Goal: Information Seeking & Learning: Learn about a topic

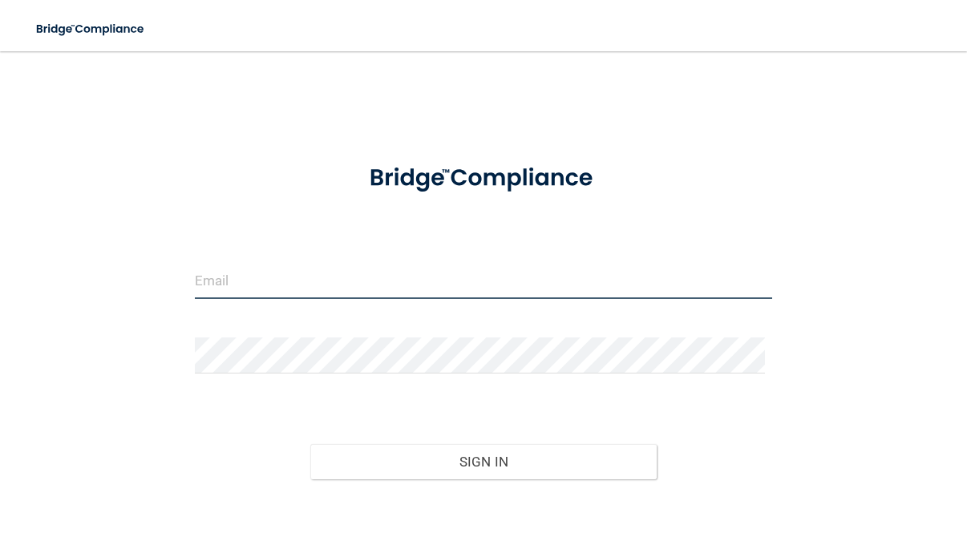
click at [346, 276] on input "email" at bounding box center [484, 281] width 578 height 36
type input "[EMAIL_ADDRESS][DOMAIN_NAME]"
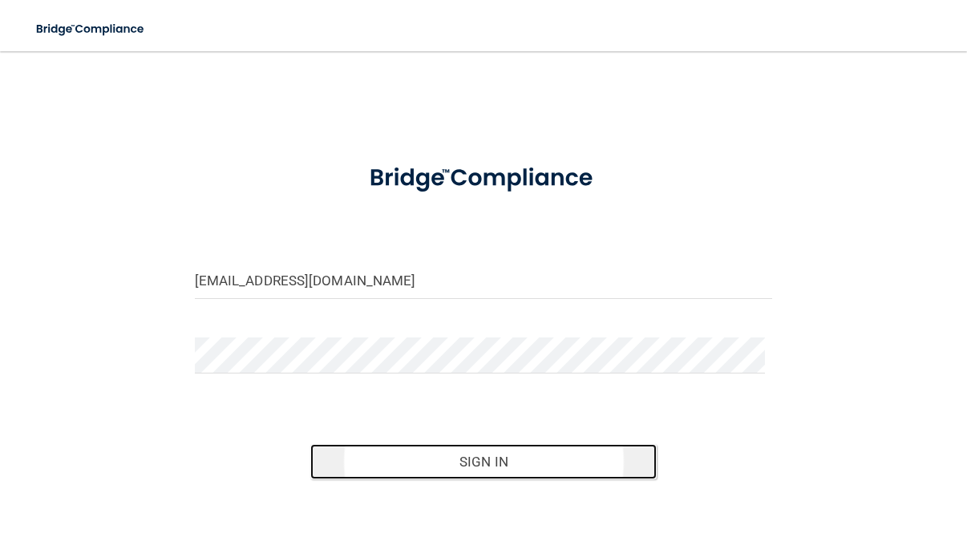
click at [508, 463] on button "Sign In" at bounding box center [483, 461] width 346 height 35
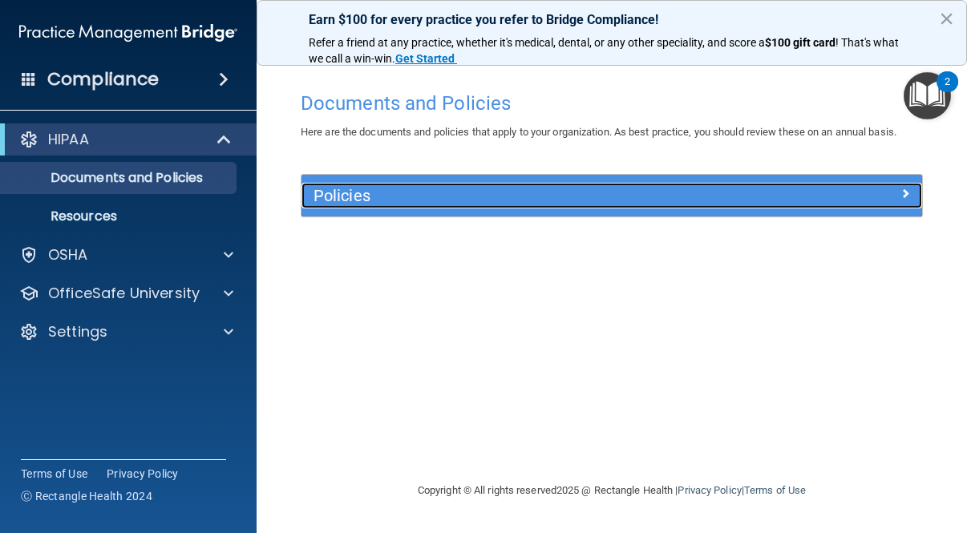
click at [896, 191] on div at bounding box center [846, 192] width 156 height 19
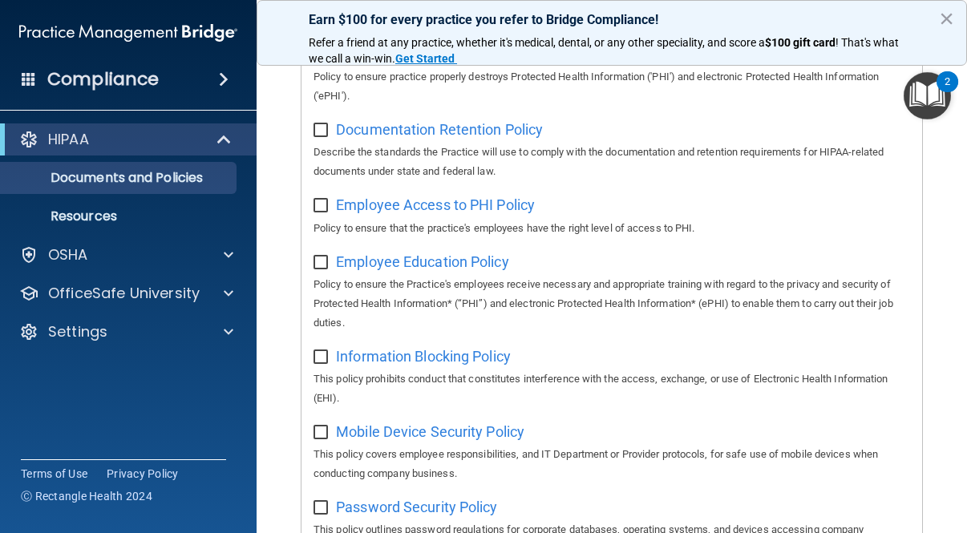
scroll to position [401, 0]
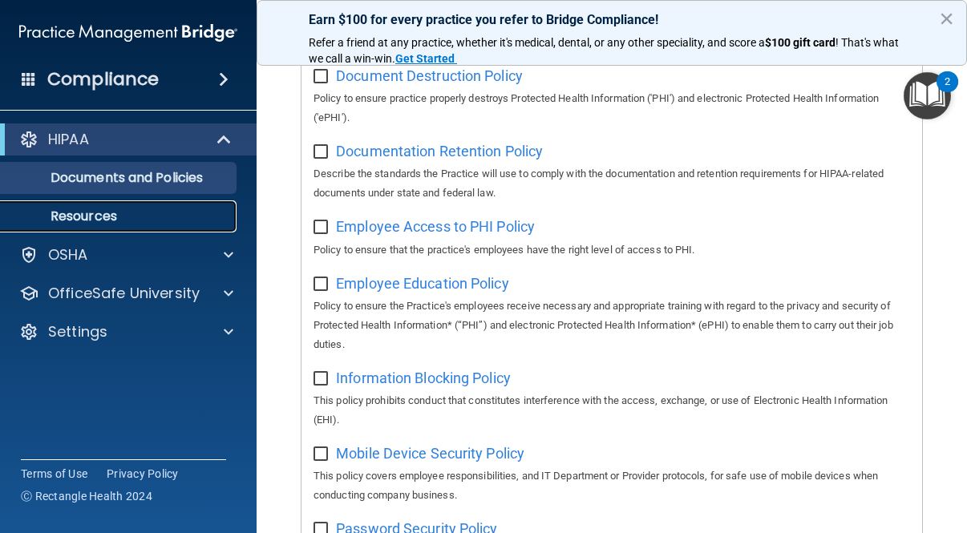
click at [88, 215] on p "Resources" at bounding box center [119, 217] width 219 height 16
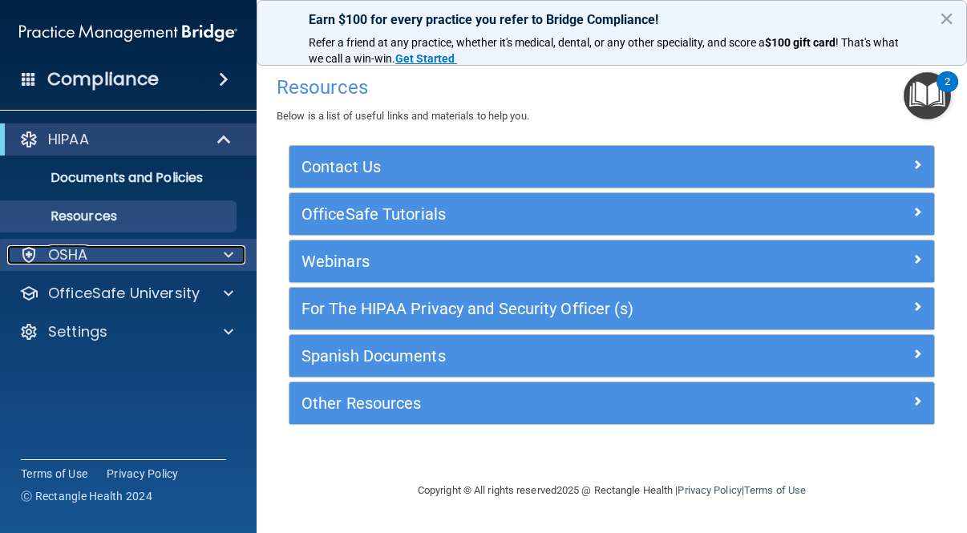
click at [110, 252] on div "OSHA" at bounding box center [106, 254] width 199 height 19
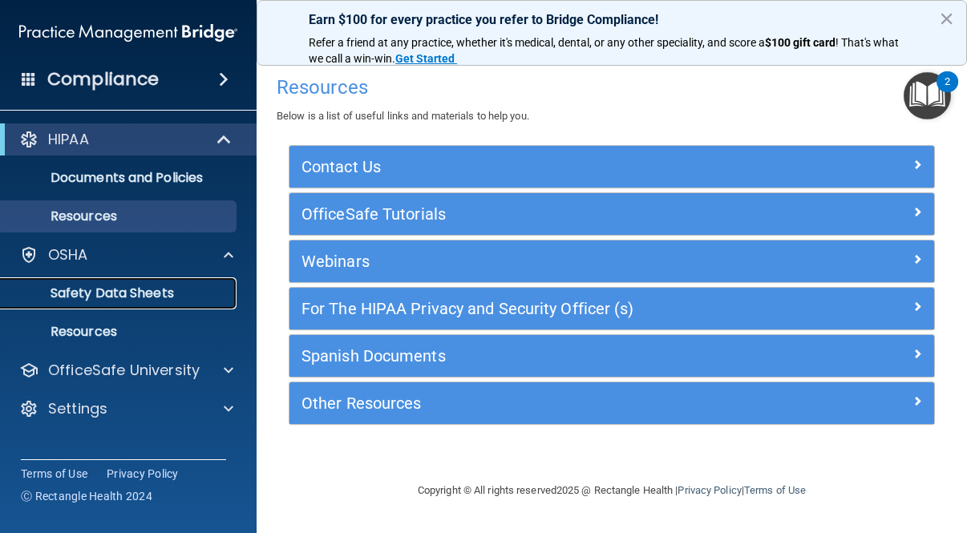
click at [132, 298] on p "Safety Data Sheets" at bounding box center [119, 294] width 219 height 16
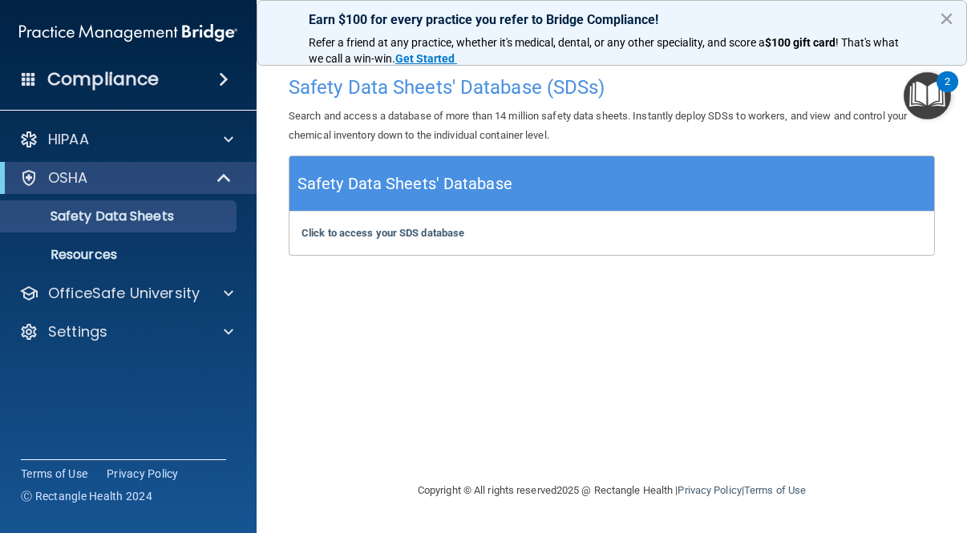
click at [120, 73] on h4 "Compliance" at bounding box center [102, 79] width 111 height 22
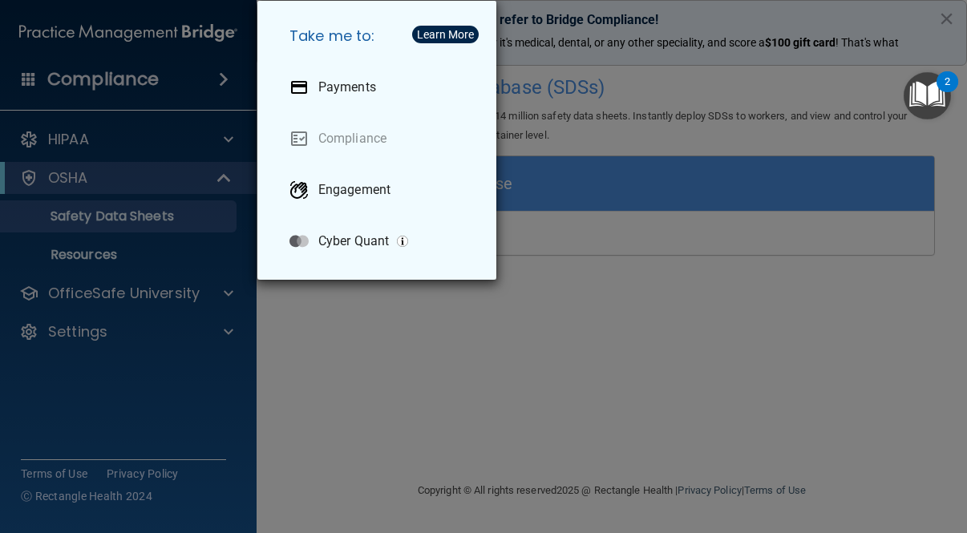
click at [399, 350] on div "Take me to: Payments Compliance Engagement Cyber Quant" at bounding box center [483, 266] width 967 height 533
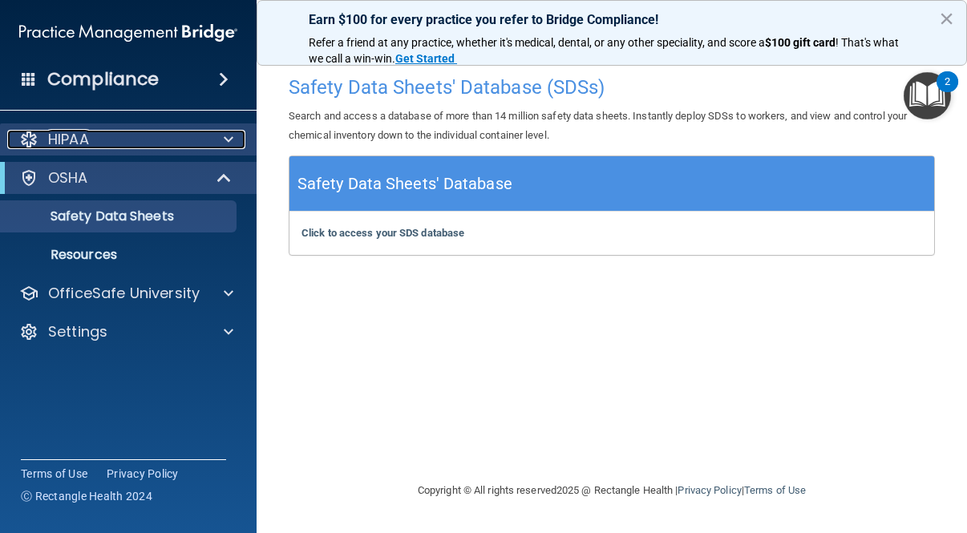
click at [226, 134] on span at bounding box center [229, 139] width 10 height 19
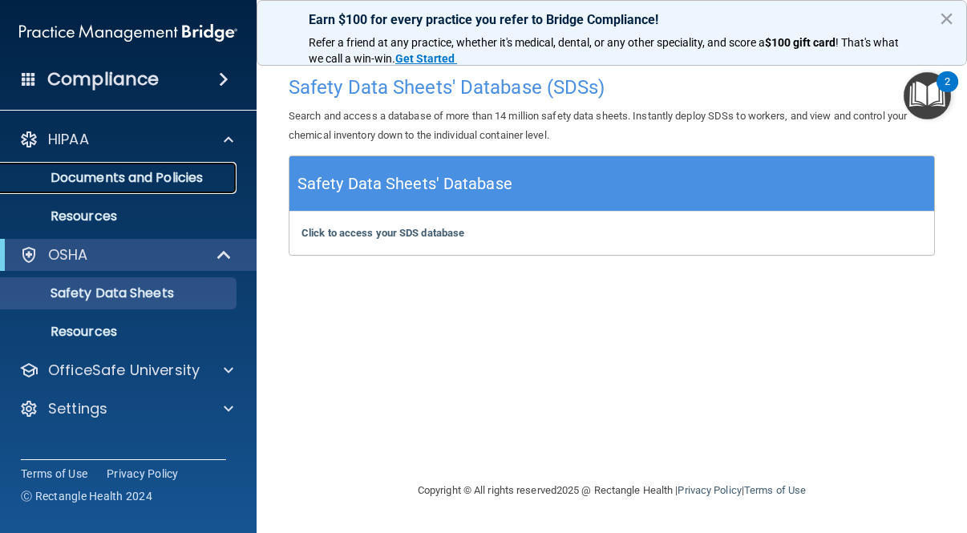
click at [174, 184] on p "Documents and Policies" at bounding box center [119, 178] width 219 height 16
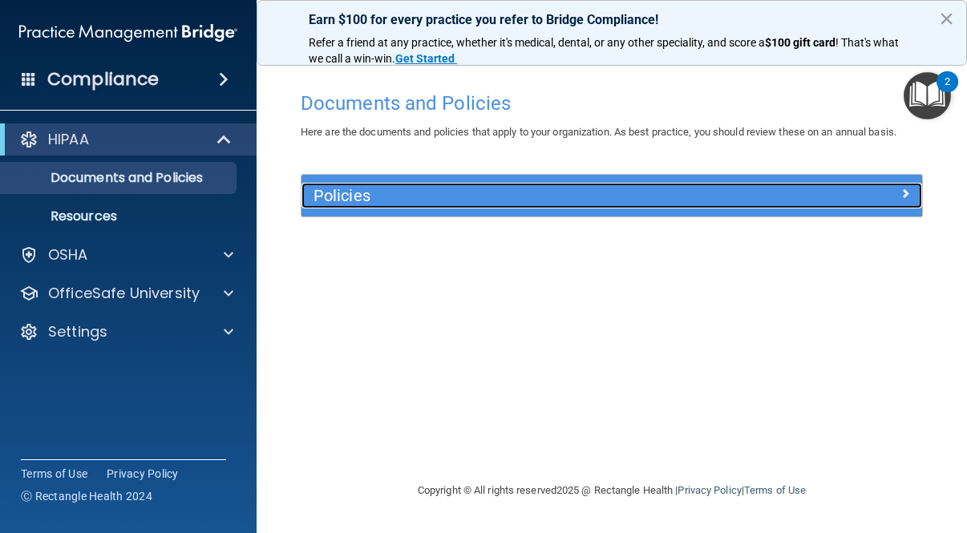
click at [890, 196] on div at bounding box center [846, 192] width 156 height 19
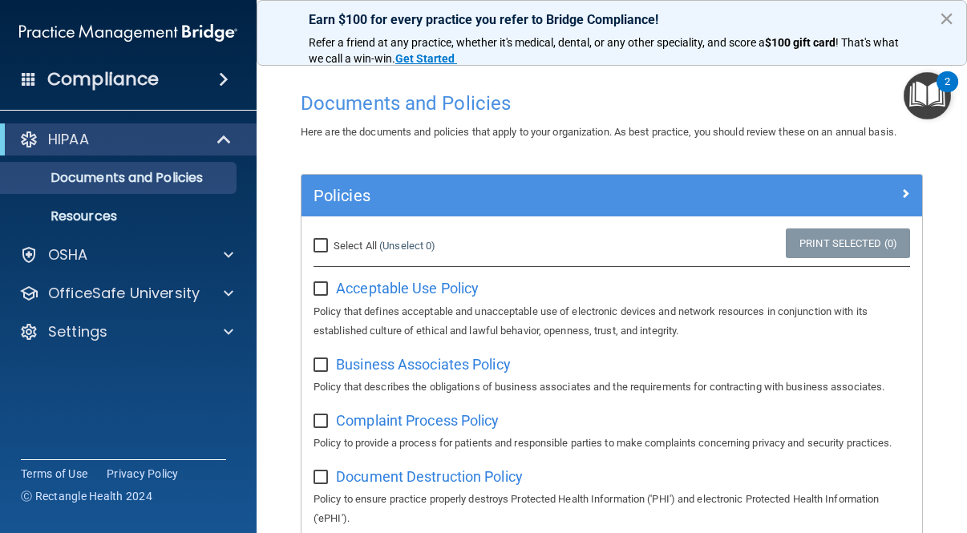
click at [949, 19] on button "×" at bounding box center [946, 19] width 15 height 26
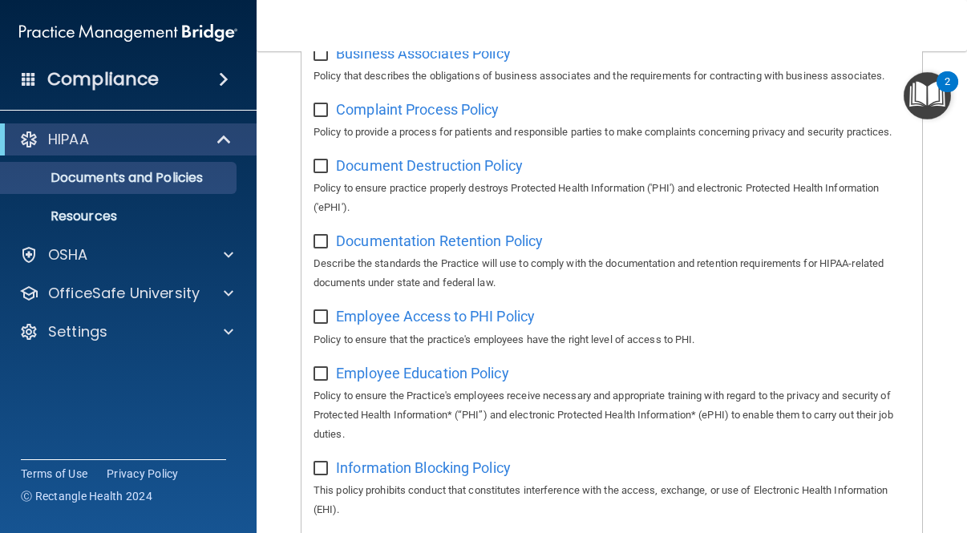
scroll to position [321, 0]
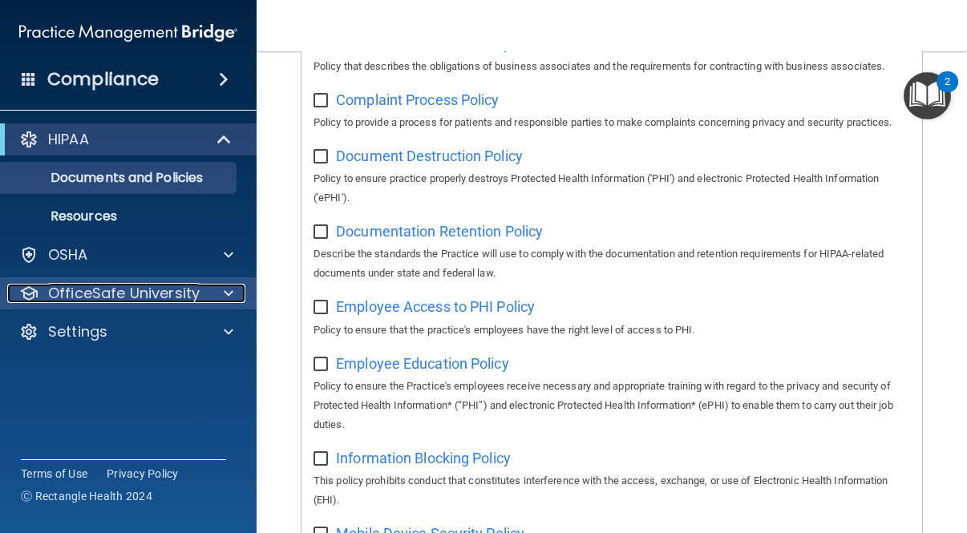
click at [218, 292] on div at bounding box center [226, 293] width 40 height 19
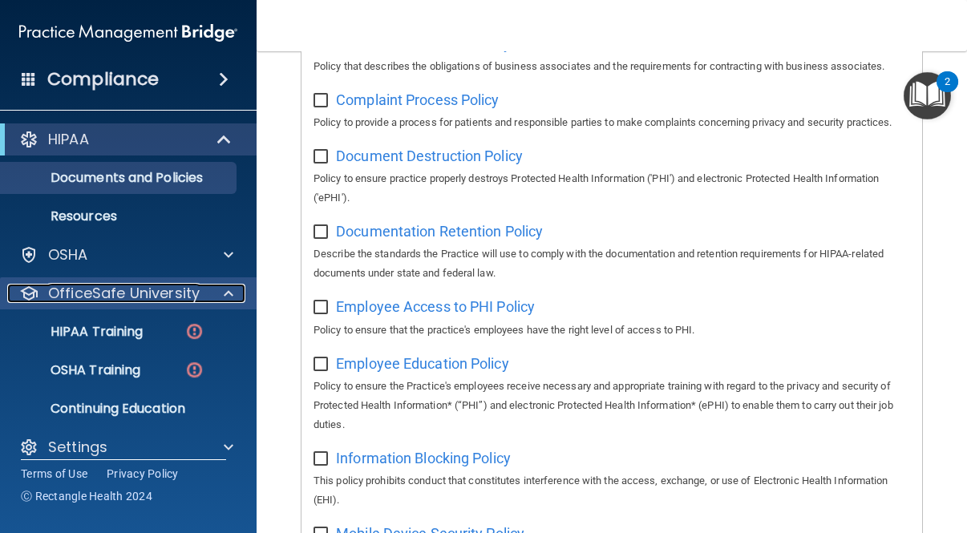
click at [228, 290] on span at bounding box center [229, 293] width 10 height 19
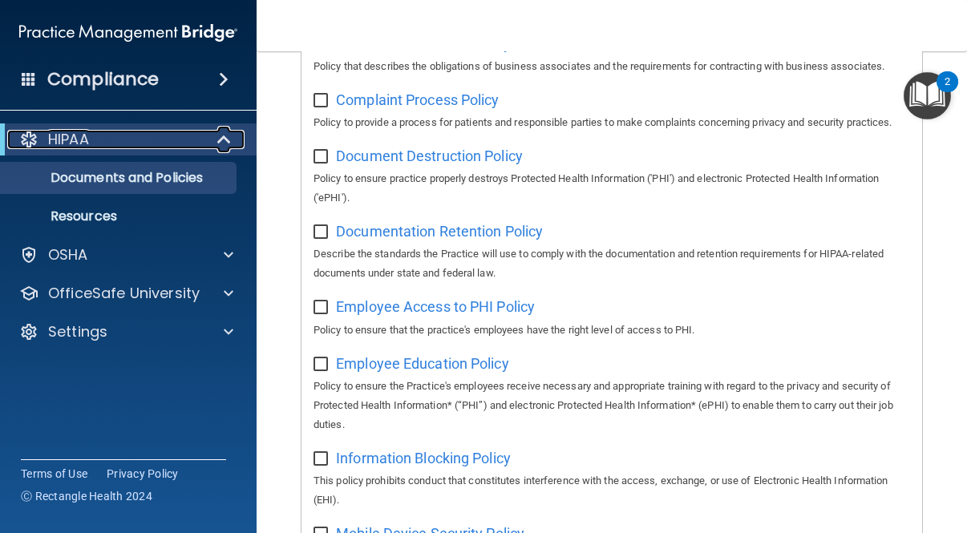
click at [213, 132] on div at bounding box center [224, 139] width 39 height 19
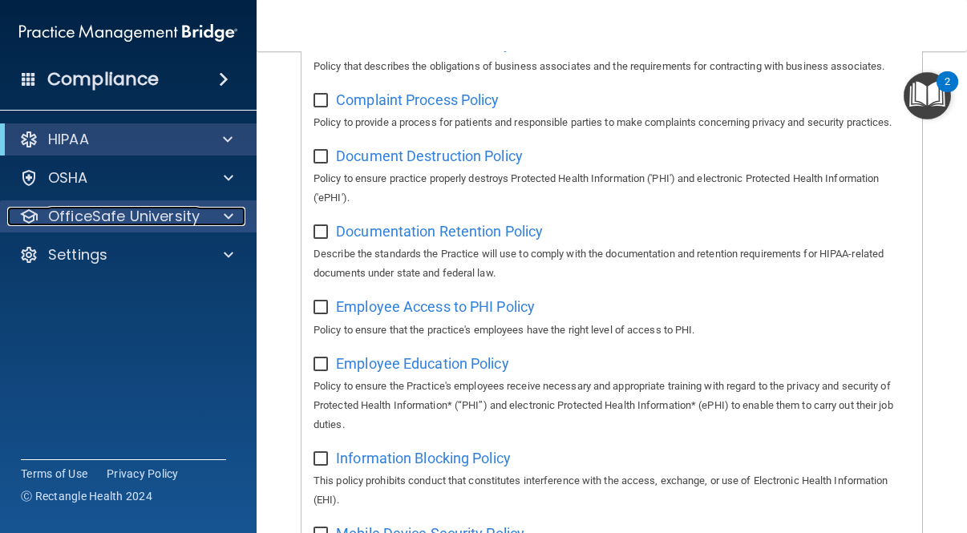
click at [224, 219] on span at bounding box center [229, 216] width 10 height 19
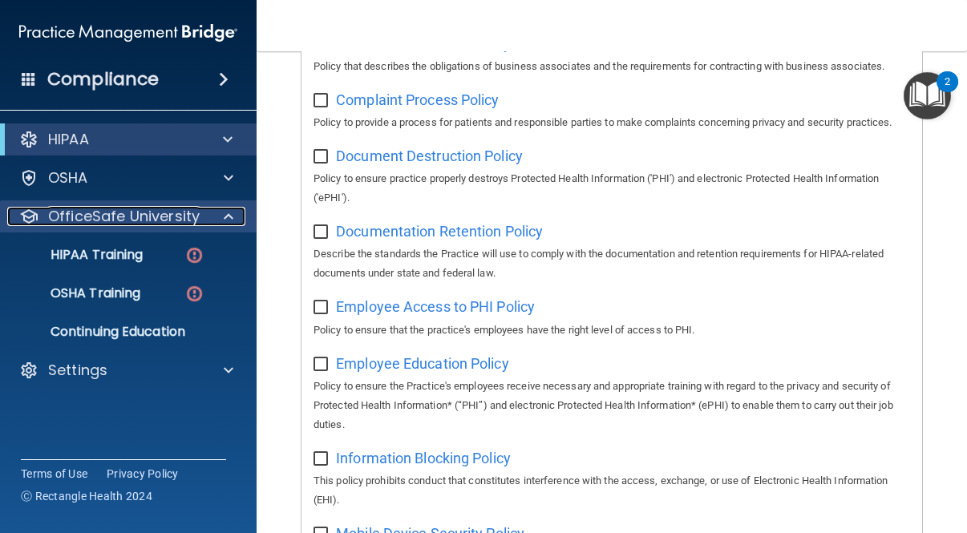
click at [228, 217] on span at bounding box center [229, 216] width 10 height 19
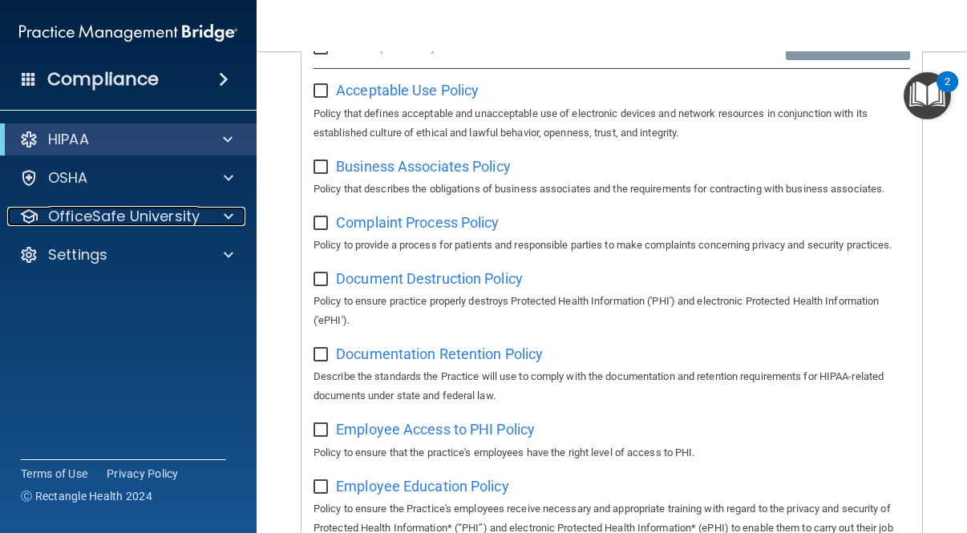
scroll to position [0, 0]
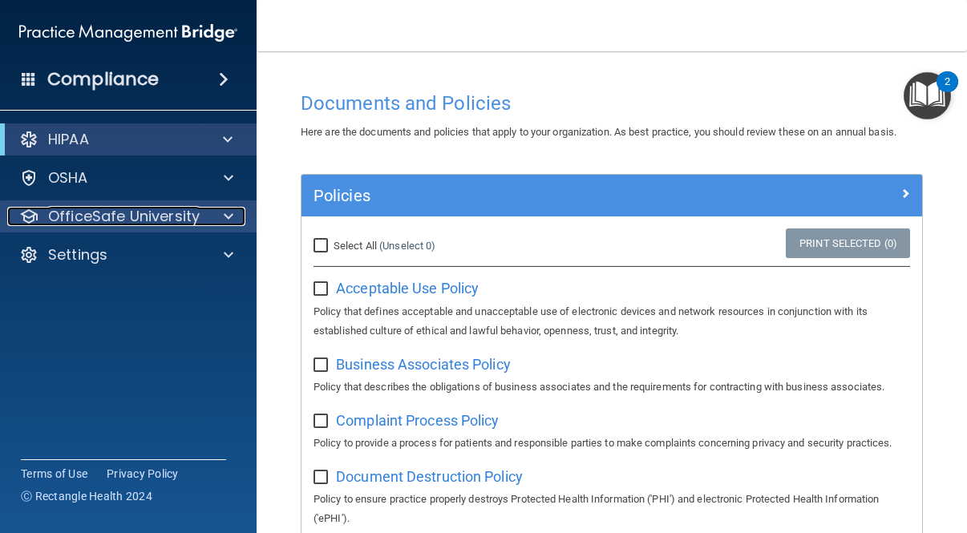
click at [221, 220] on div at bounding box center [226, 216] width 40 height 19
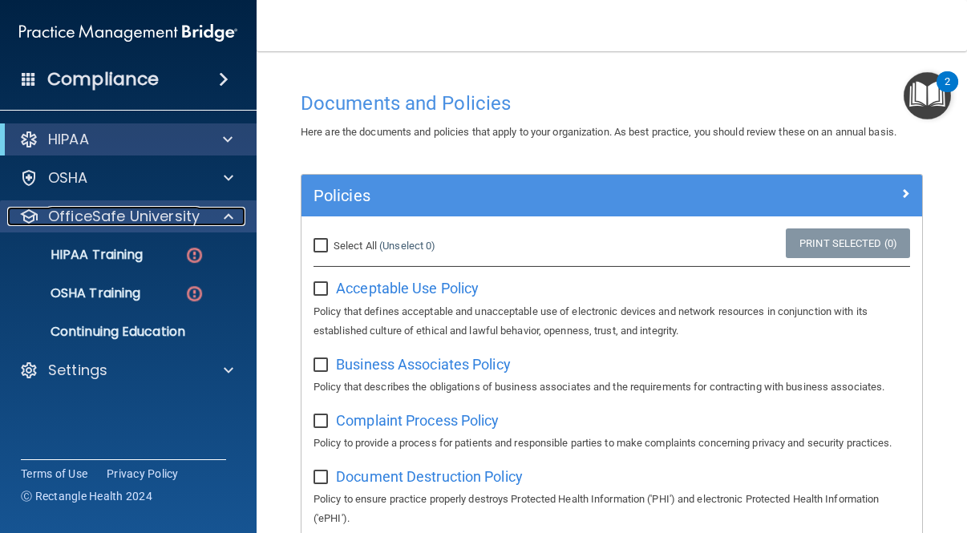
click at [228, 213] on span at bounding box center [229, 216] width 10 height 19
